Goal: Information Seeking & Learning: Check status

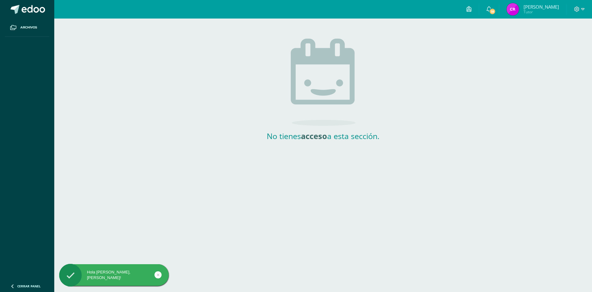
click at [245, 77] on div "No tienes acceso a esta sección." at bounding box center [323, 80] width 538 height 122
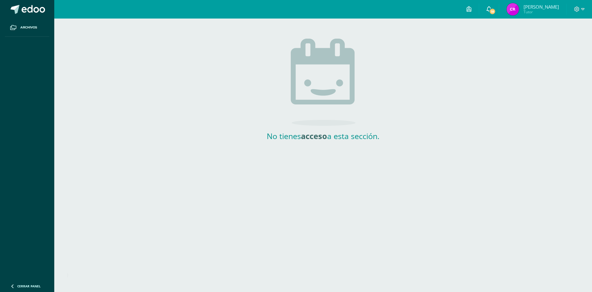
click at [495, 12] on span "18" at bounding box center [492, 11] width 7 height 7
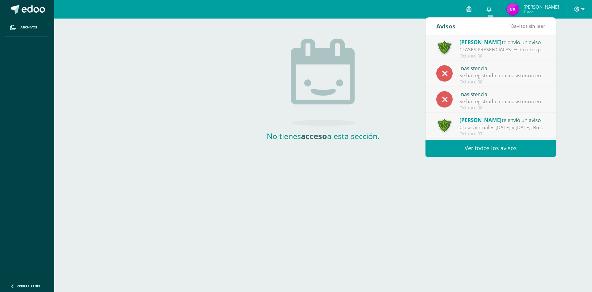
click at [498, 93] on div "Inasistencia" at bounding box center [503, 94] width 86 height 8
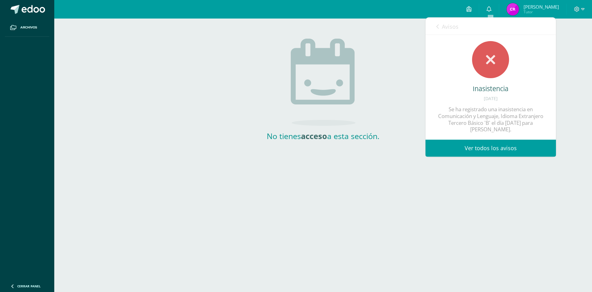
click at [455, 24] on span "Avisos" at bounding box center [450, 26] width 17 height 7
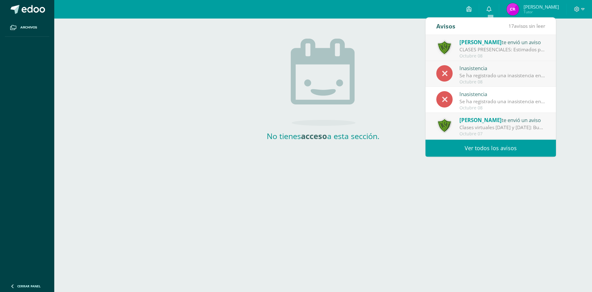
click at [476, 73] on div "Se ha registrado una inasistencia en Educación Física Tercero Básico 'B' el día…" at bounding box center [503, 75] width 86 height 7
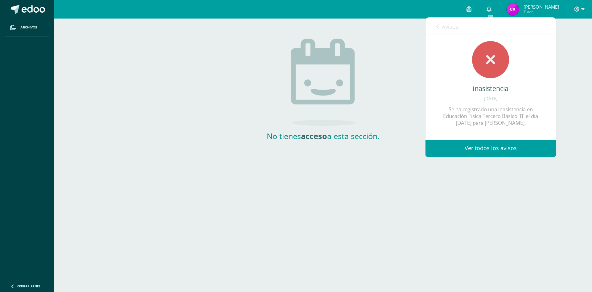
click at [455, 26] on span "Avisos" at bounding box center [450, 26] width 17 height 7
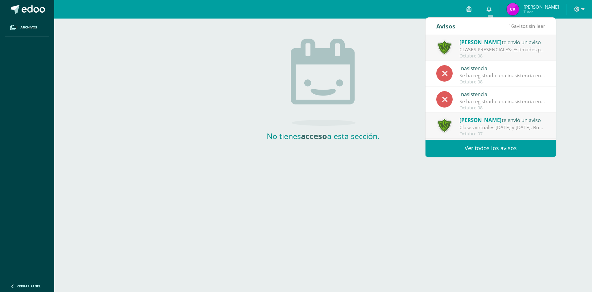
scroll to position [62, 0]
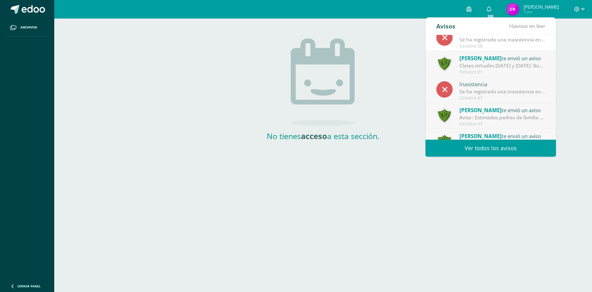
click at [505, 88] on div "Inasistencia" at bounding box center [503, 84] width 86 height 8
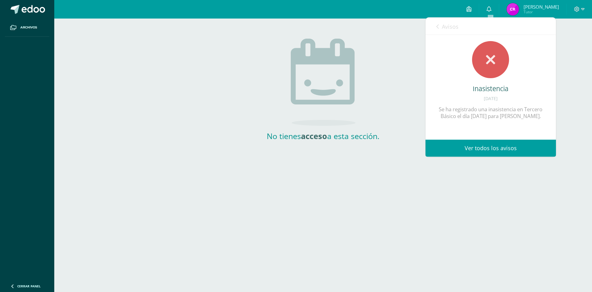
click at [437, 25] on icon at bounding box center [438, 26] width 2 height 5
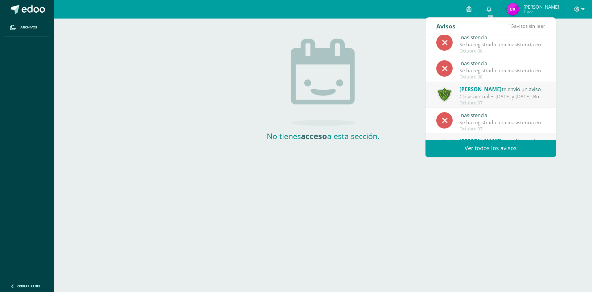
scroll to position [0, 0]
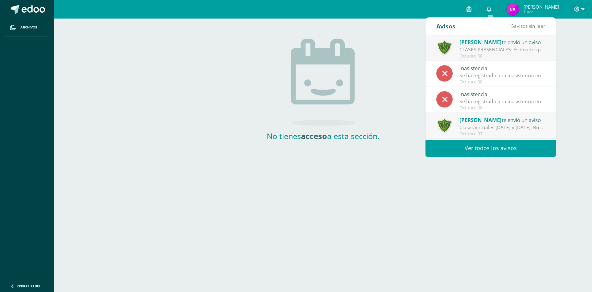
click at [479, 80] on div "Octubre 08" at bounding box center [503, 81] width 86 height 5
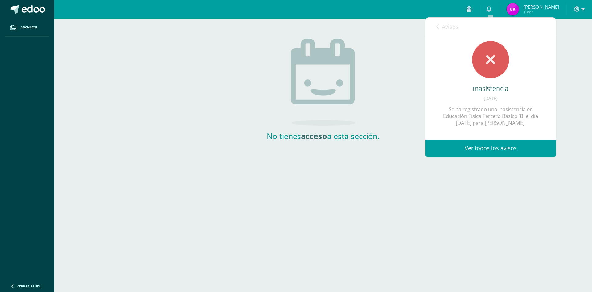
click at [439, 28] on icon at bounding box center [438, 26] width 2 height 5
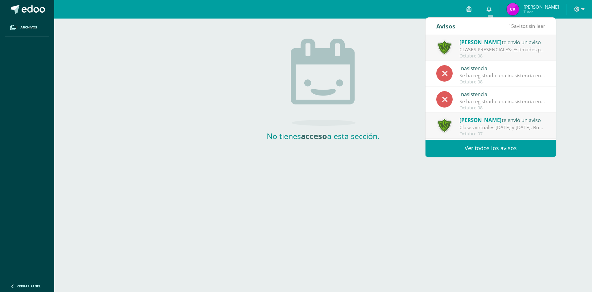
click at [475, 54] on div "Octubre 08" at bounding box center [503, 55] width 86 height 5
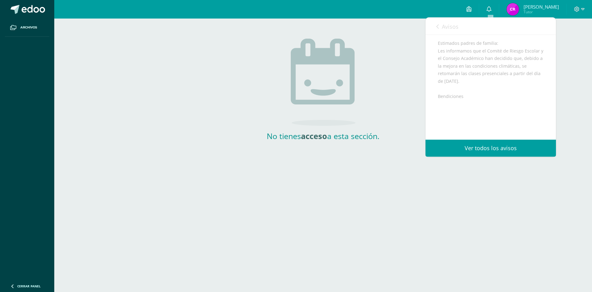
scroll to position [62, 0]
click at [443, 28] on span "Avisos" at bounding box center [450, 26] width 17 height 7
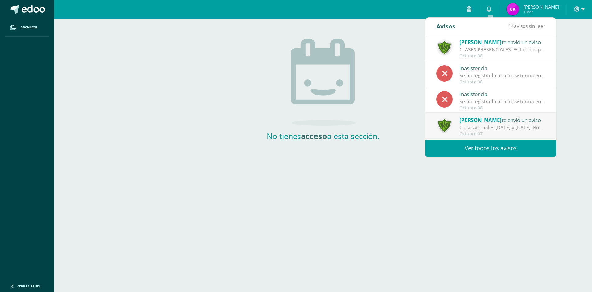
click at [282, 123] on div "No tienes acceso a esta sección." at bounding box center [323, 80] width 123 height 122
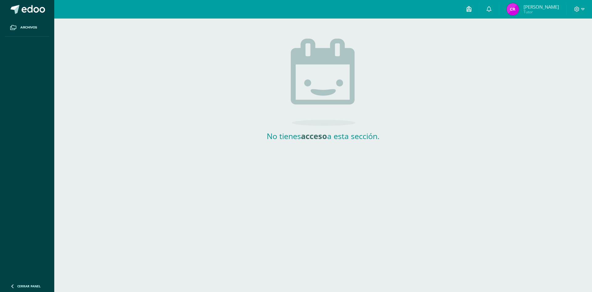
click at [478, 7] on link at bounding box center [469, 9] width 20 height 19
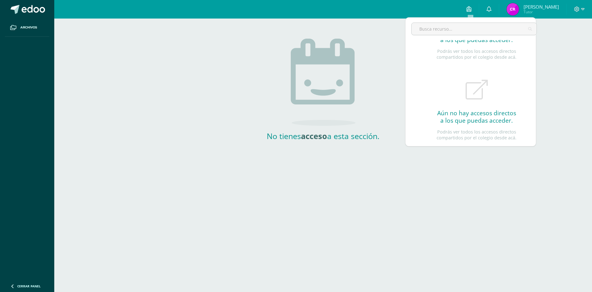
scroll to position [64, 0]
